Goal: Task Accomplishment & Management: Use online tool/utility

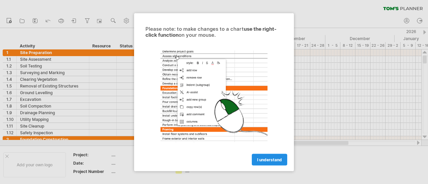
click at [271, 158] on span "I understand" at bounding box center [269, 159] width 25 height 5
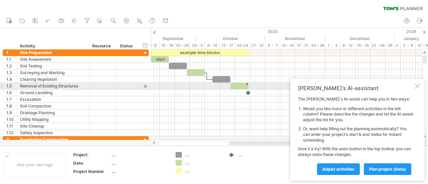
click at [417, 86] on div at bounding box center [417, 86] width 5 height 5
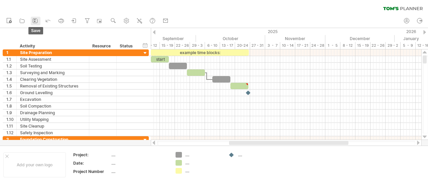
click at [35, 21] on rect at bounding box center [34, 21] width 1 height 1
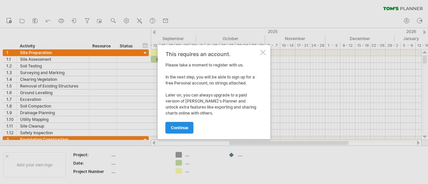
click at [176, 131] on link "continue" at bounding box center [180, 128] width 28 height 12
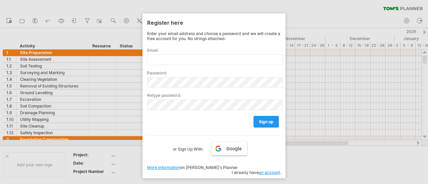
click at [235, 147] on span "Google" at bounding box center [234, 148] width 15 height 5
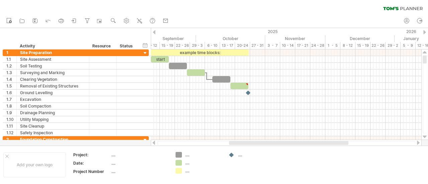
click at [398, 9] on icon at bounding box center [390, 8] width 15 height 3
click at [36, 21] on icon at bounding box center [35, 20] width 7 height 7
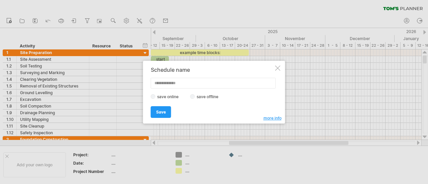
click at [194, 99] on div "save online save offline" at bounding box center [212, 97] width 123 height 6
click at [193, 98] on div "save online save offline" at bounding box center [212, 97] width 123 height 6
click at [177, 83] on input "text" at bounding box center [213, 83] width 125 height 11
type input "*"
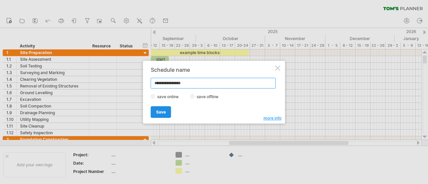
type input "**********"
click at [159, 115] on link "Save" at bounding box center [161, 112] width 20 height 12
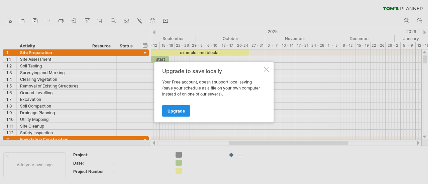
click at [170, 110] on span "Upgrade" at bounding box center [176, 110] width 17 height 5
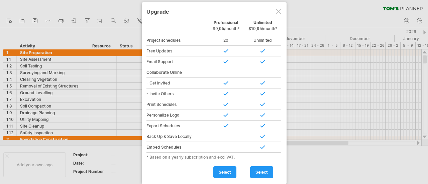
click at [279, 12] on div at bounding box center [278, 11] width 5 height 5
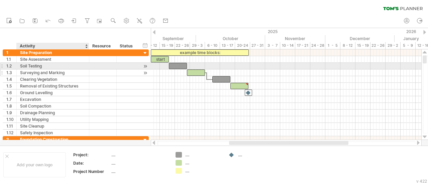
click at [54, 71] on div "Surveying and Marking" at bounding box center [53, 73] width 66 height 6
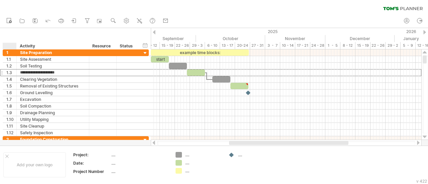
click at [8, 45] on div at bounding box center [11, 46] width 10 height 7
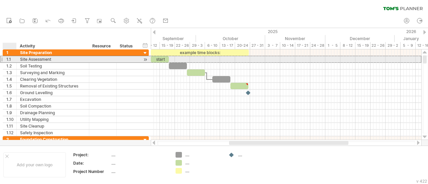
click at [12, 58] on div "1.1" at bounding box center [11, 59] width 10 height 6
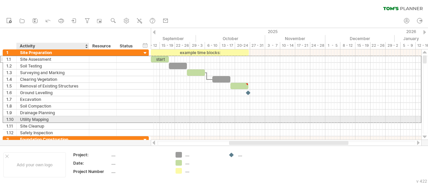
click at [51, 121] on div "**********" at bounding box center [76, 93] width 146 height 87
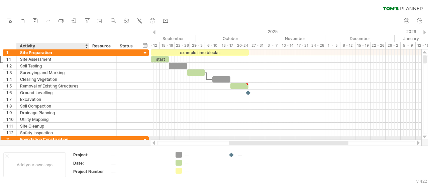
click at [68, 137] on div "Foundation Construction" at bounding box center [53, 140] width 66 height 6
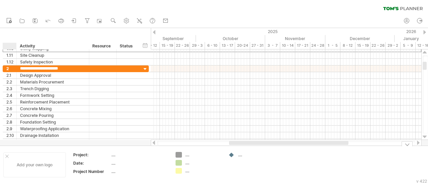
click at [8, 157] on div at bounding box center [6, 156] width 3 height 3
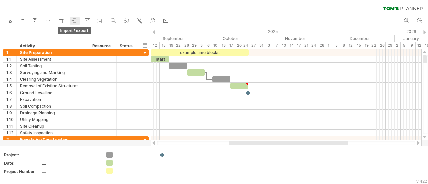
click at [76, 20] on icon at bounding box center [74, 21] width 3 height 4
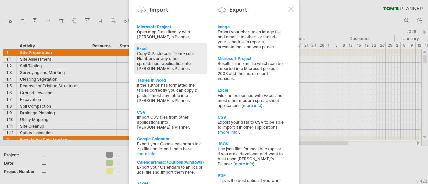
click at [159, 57] on div "Copy & Paste cells from Excel, Numbers or any other spreadsheet application int…" at bounding box center [170, 61] width 66 height 20
type textarea "**********"
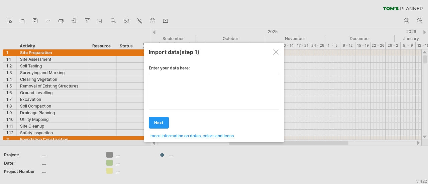
click at [169, 91] on div "Enter your data here: Your data: Weekend days ' mon tue Hide weekend days" at bounding box center [214, 100] width 130 height 78
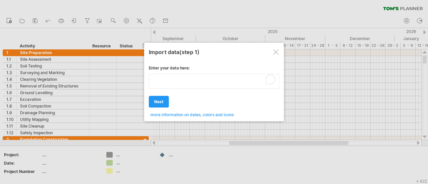
type textarea "**********"
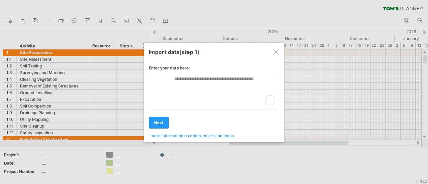
drag, startPoint x: 4, startPoint y: 42, endPoint x: 32, endPoint y: 58, distance: 32.3
click at [32, 58] on div at bounding box center [214, 92] width 428 height 184
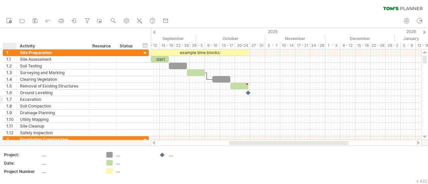
drag, startPoint x: 7, startPoint y: 48, endPoint x: 107, endPoint y: 97, distance: 111.5
click at [107, 97] on div "Trying to reach [DOMAIN_NAME] Connected again... 0% clear filter new 1" at bounding box center [214, 92] width 428 height 184
click at [100, 31] on div "hide start/end/duration show start/end/duration ******** Activity ******** Reso…" at bounding box center [75, 38] width 151 height 21
click at [126, 18] on use at bounding box center [126, 20] width 7 height 7
select select "*"
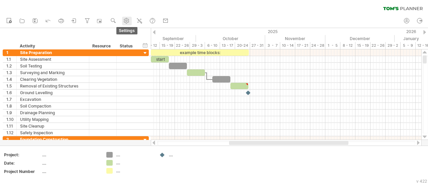
select select "**"
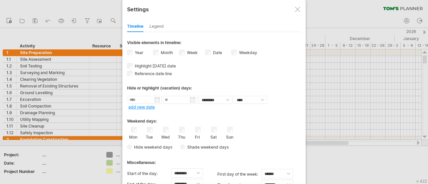
click at [100, 33] on div at bounding box center [214, 92] width 428 height 184
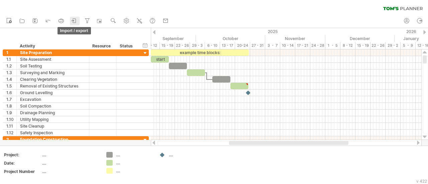
click at [77, 20] on icon at bounding box center [74, 20] width 7 height 7
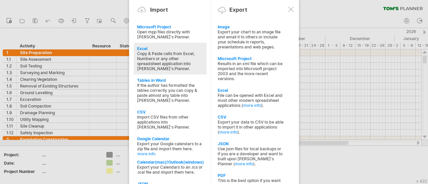
click at [164, 53] on div "Copy & Paste cells from Excel, Numbers or any other spreadsheet application int…" at bounding box center [170, 61] width 66 height 20
type textarea "**********"
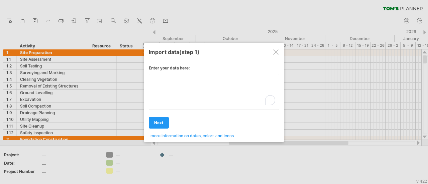
click at [191, 90] on div "Enter your data here: Your data: Weekend days ' mon tue Hide weekend days" at bounding box center [214, 100] width 130 height 78
drag, startPoint x: 8, startPoint y: 52, endPoint x: 110, endPoint y: 91, distance: 109.1
click at [110, 91] on div at bounding box center [214, 92] width 428 height 184
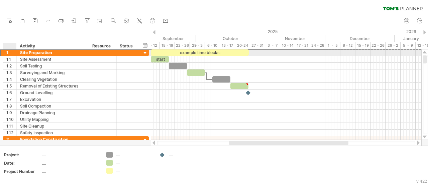
click at [10, 53] on div "1" at bounding box center [11, 53] width 10 height 6
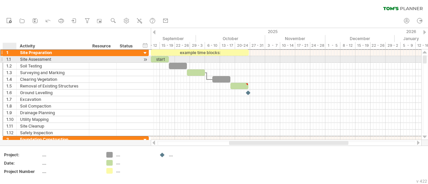
click at [10, 59] on div "1.1" at bounding box center [11, 59] width 10 height 6
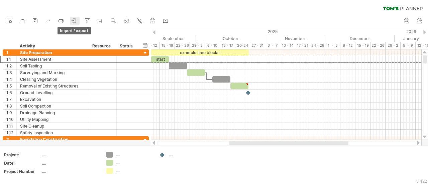
click at [78, 22] on icon at bounding box center [74, 20] width 7 height 7
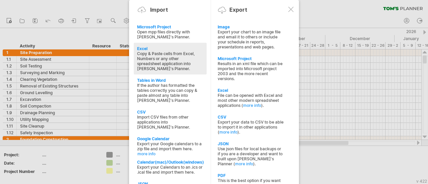
click at [146, 58] on div "Copy & Paste cells from Excel, Numbers or any other spreadsheet application int…" at bounding box center [170, 61] width 66 height 20
type textarea "**********"
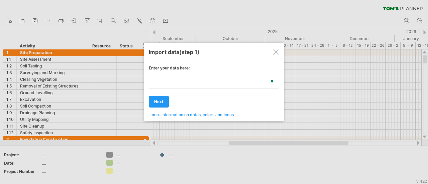
click at [171, 100] on div "Enter your data here: Your data: Weekend days ' mon tue Hide weekend days" at bounding box center [214, 89] width 130 height 57
type textarea "**********"
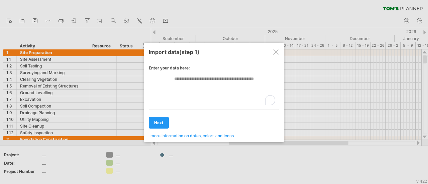
click at [11, 60] on div at bounding box center [214, 92] width 428 height 184
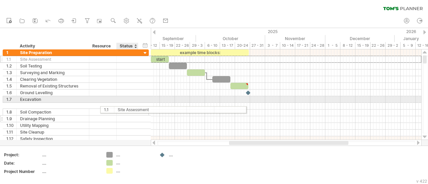
drag, startPoint x: 11, startPoint y: 60, endPoint x: 132, endPoint y: 109, distance: 131.0
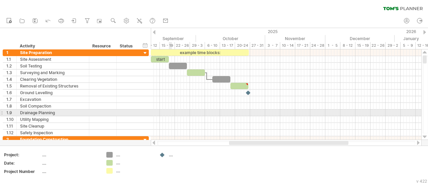
click at [170, 116] on div at bounding box center [286, 119] width 271 height 7
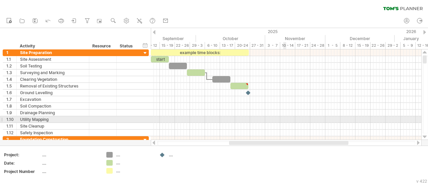
click at [284, 120] on div at bounding box center [286, 119] width 271 height 7
